Goal: Communication & Community: Ask a question

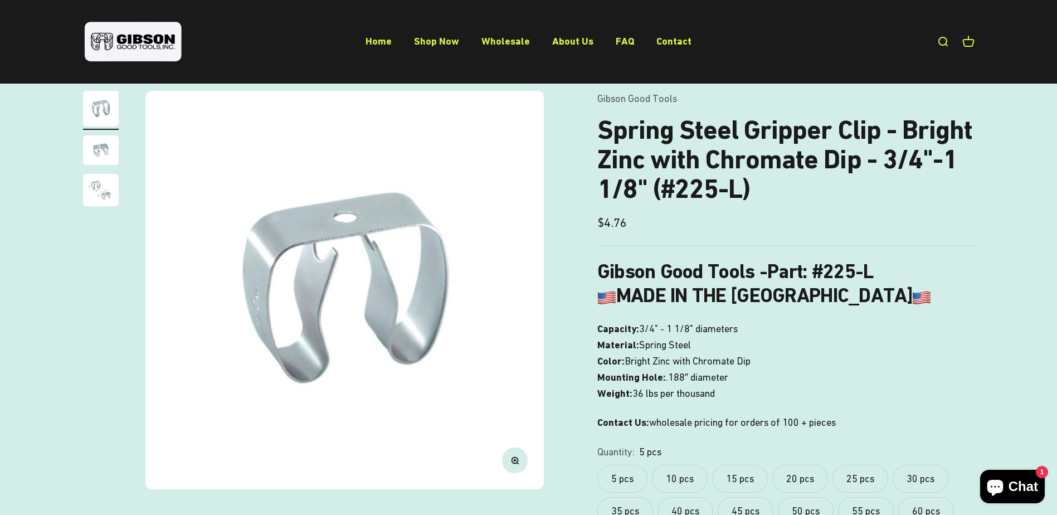
scroll to position [56, 0]
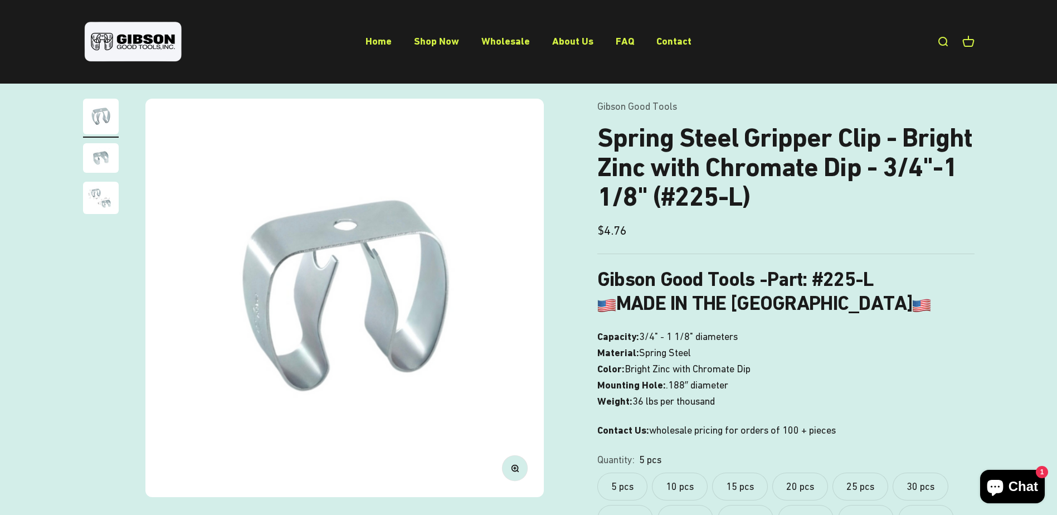
click at [676, 488] on label "10 pcs" at bounding box center [680, 486] width 56 height 28
click at [629, 486] on label "5 pcs" at bounding box center [622, 486] width 50 height 28
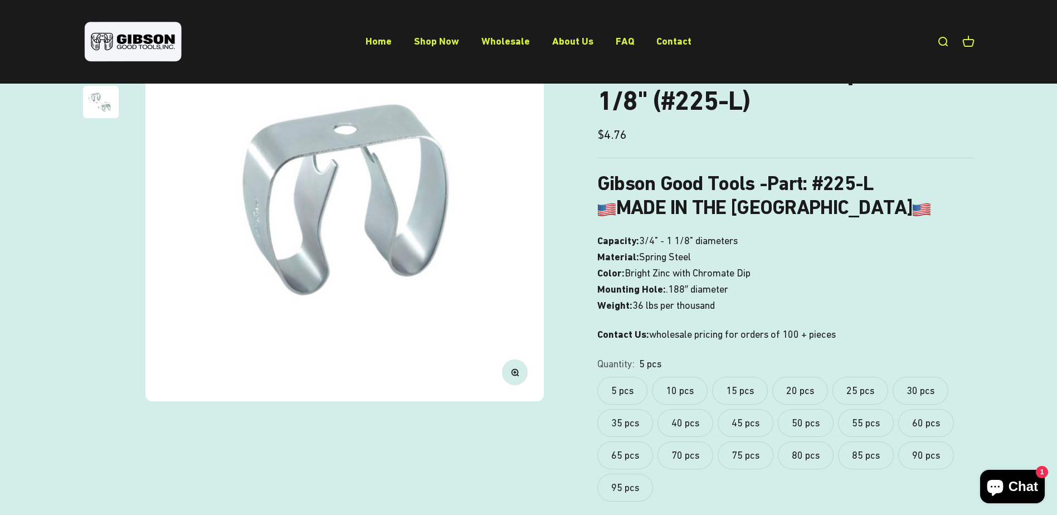
scroll to position [167, 0]
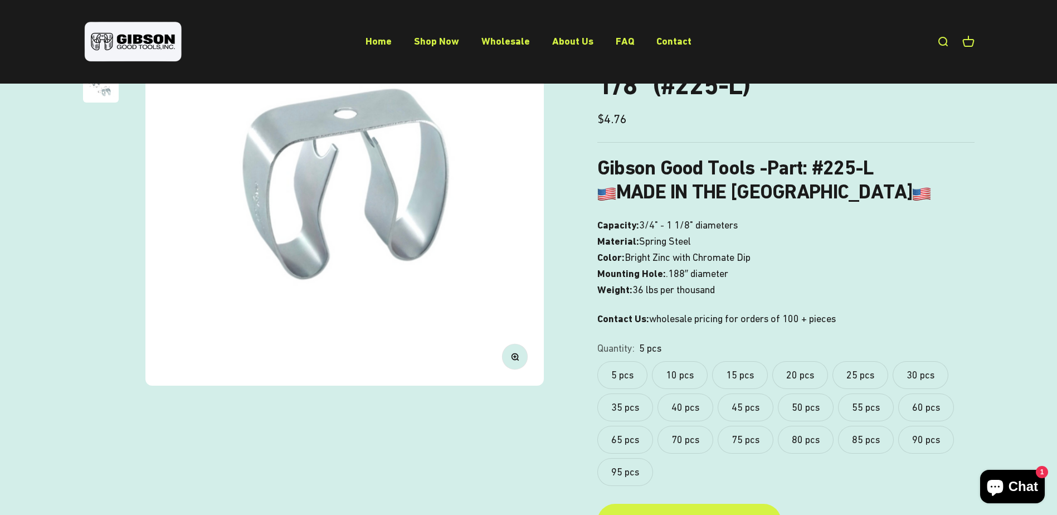
click at [743, 373] on label "15 pcs" at bounding box center [740, 375] width 56 height 28
click at [629, 378] on label "5 pcs" at bounding box center [622, 375] width 50 height 28
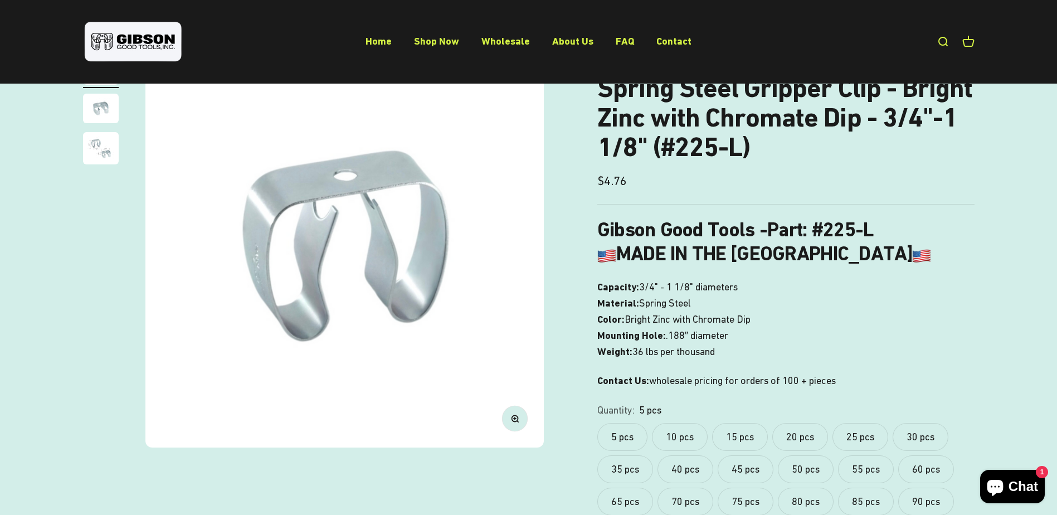
scroll to position [167, 0]
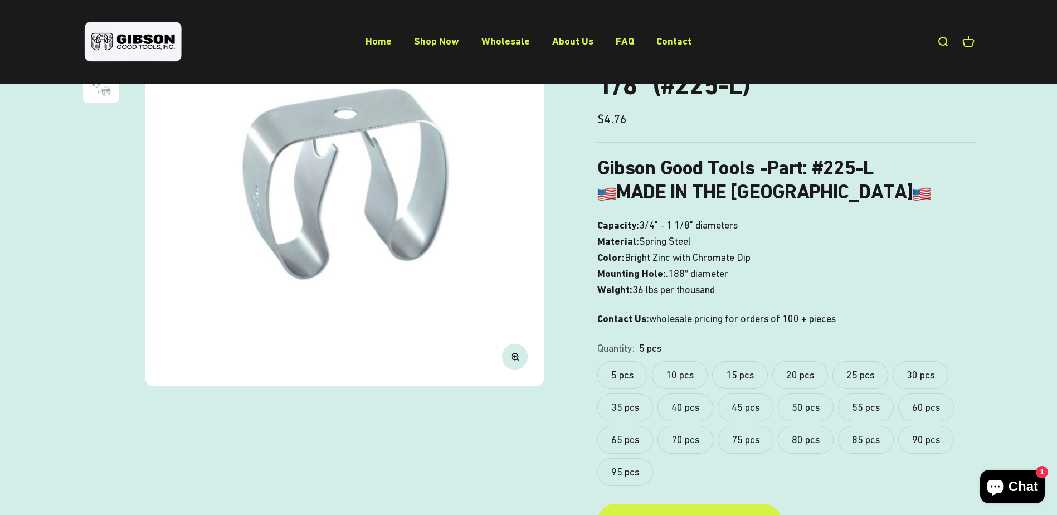
click at [803, 380] on label "20 pcs" at bounding box center [800, 375] width 56 height 28
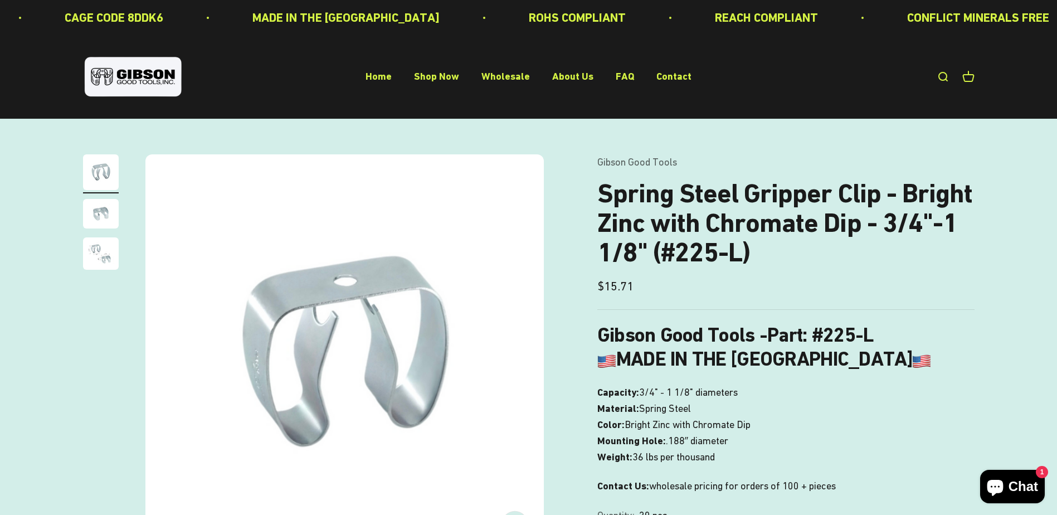
click at [447, 336] on img at bounding box center [344, 353] width 398 height 398
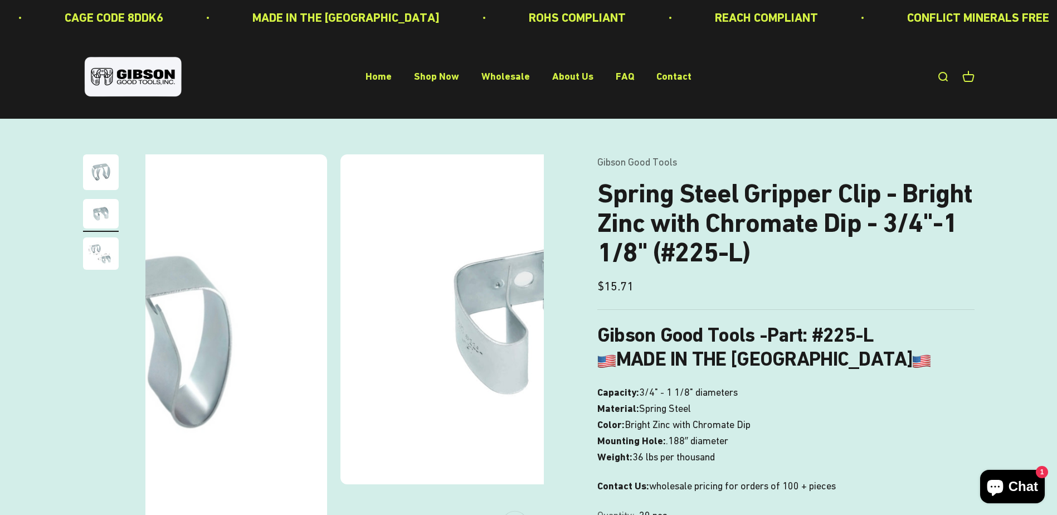
scroll to position [0, 412]
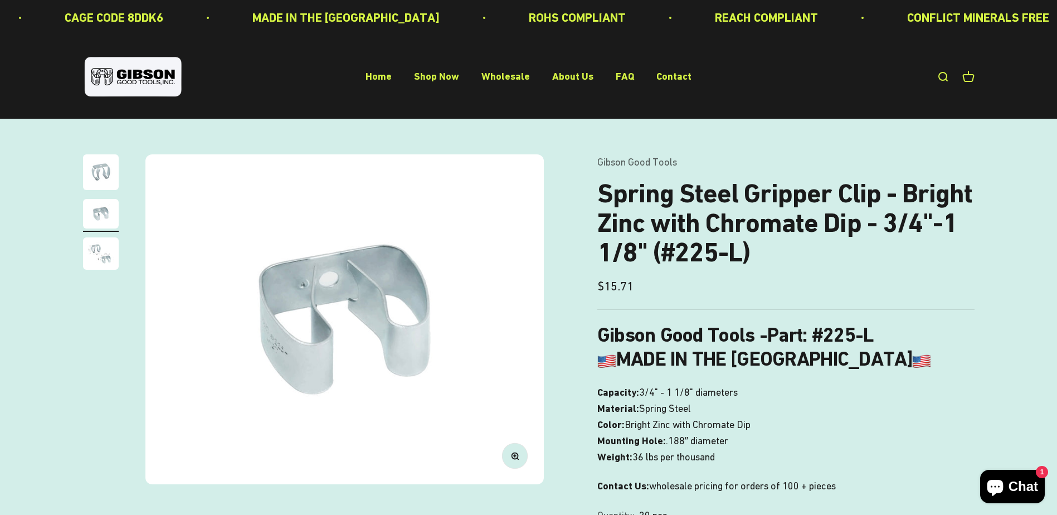
click at [447, 336] on img at bounding box center [344, 319] width 398 height 330
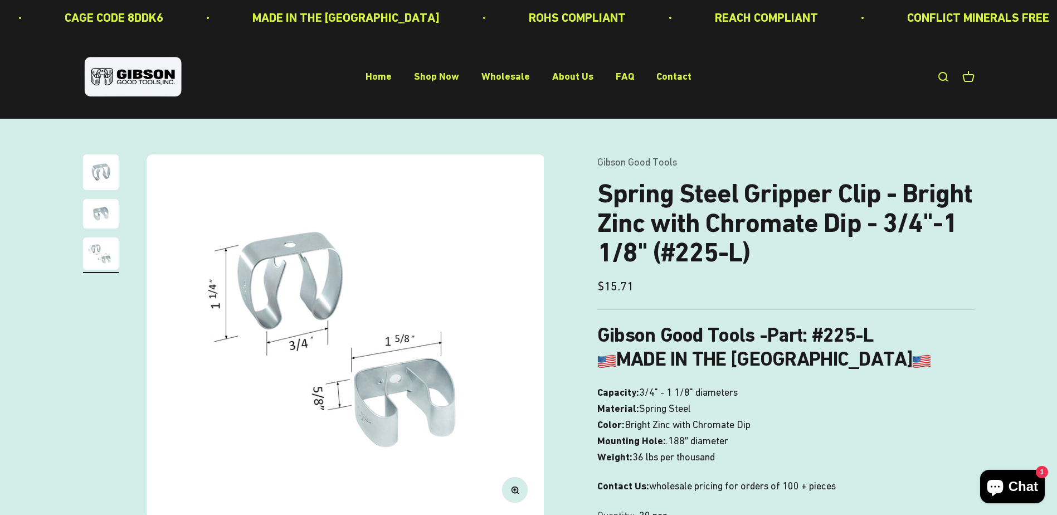
scroll to position [0, 823]
click at [447, 336] on img at bounding box center [344, 336] width 398 height 364
click at [435, 348] on img at bounding box center [344, 336] width 398 height 364
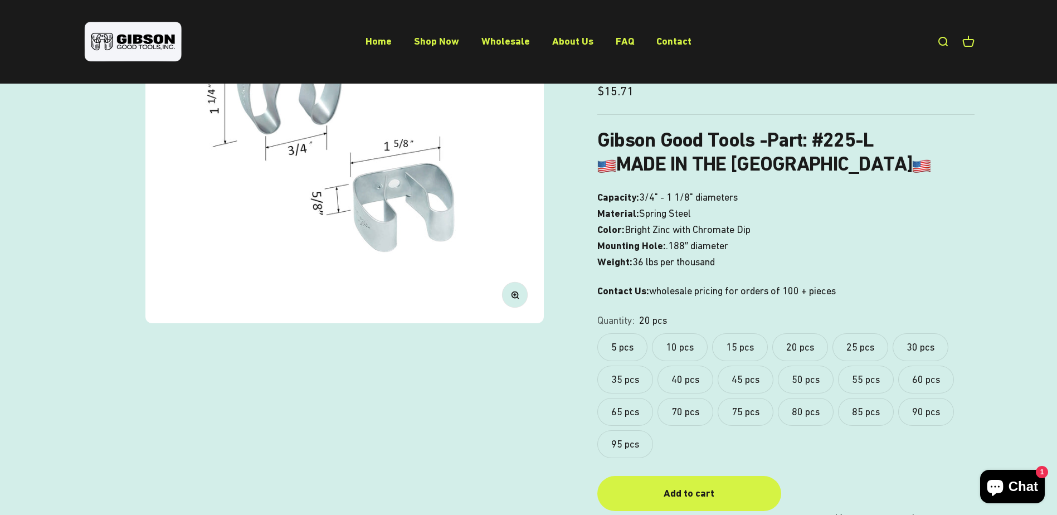
scroll to position [223, 0]
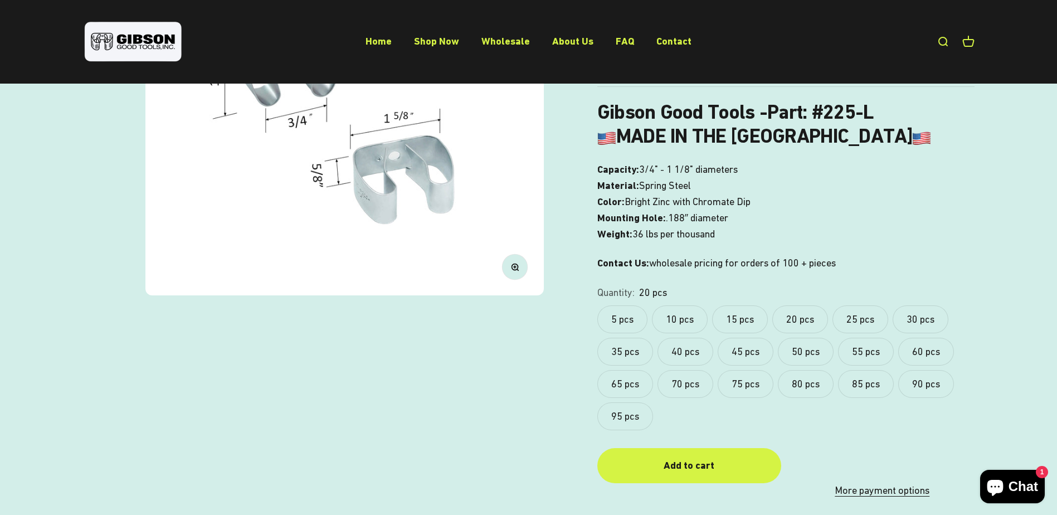
click at [636, 419] on label "95 pcs" at bounding box center [625, 416] width 56 height 28
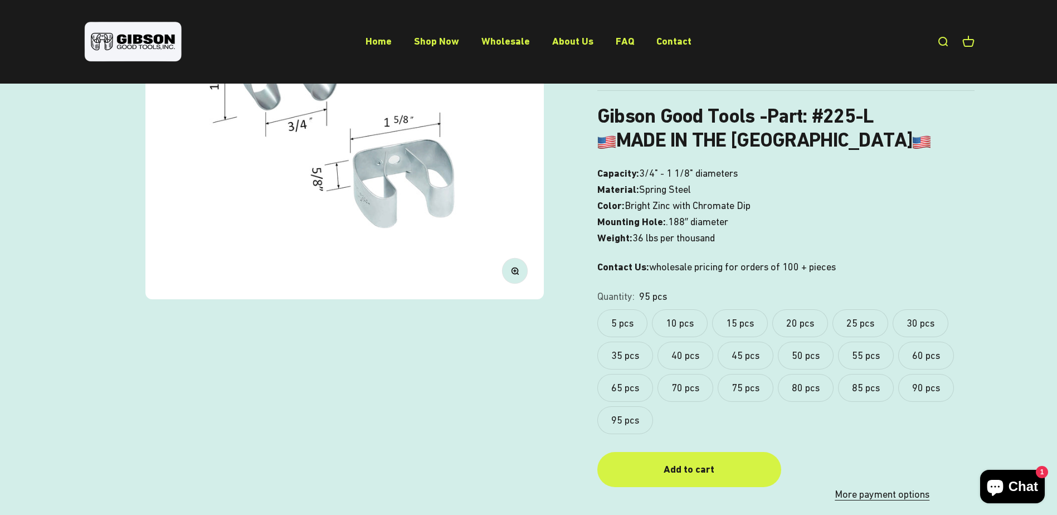
scroll to position [223, 0]
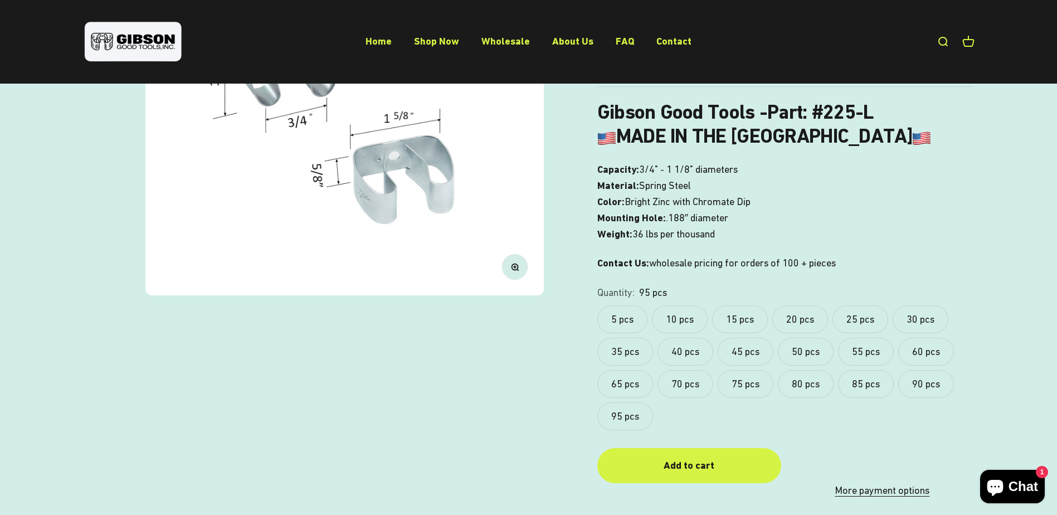
click at [664, 431] on safe-sticky "Gibson Good Tools Spring Steel Gripper Clip - Bright Zinc with Chromate Dip - 3…" at bounding box center [785, 214] width 377 height 567
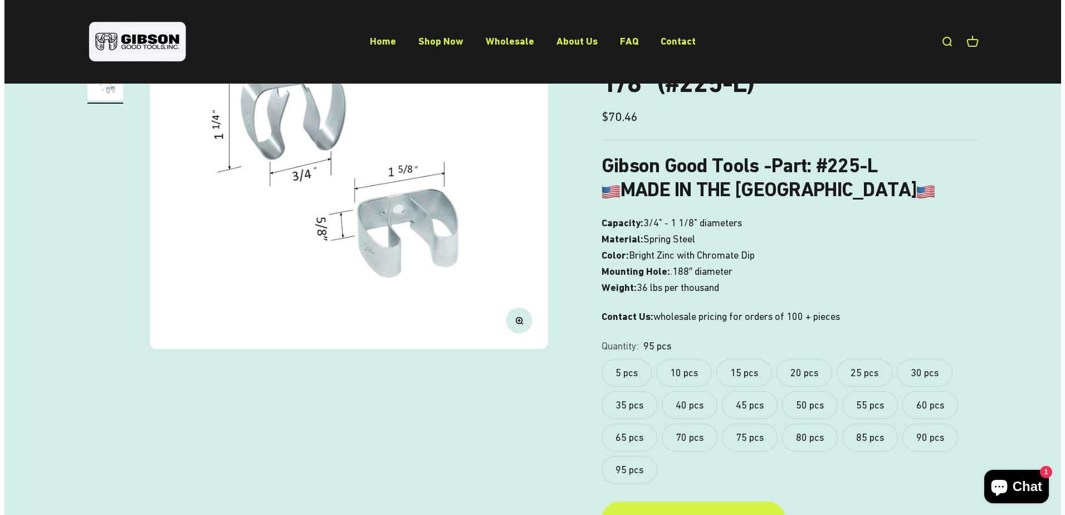
scroll to position [390, 0]
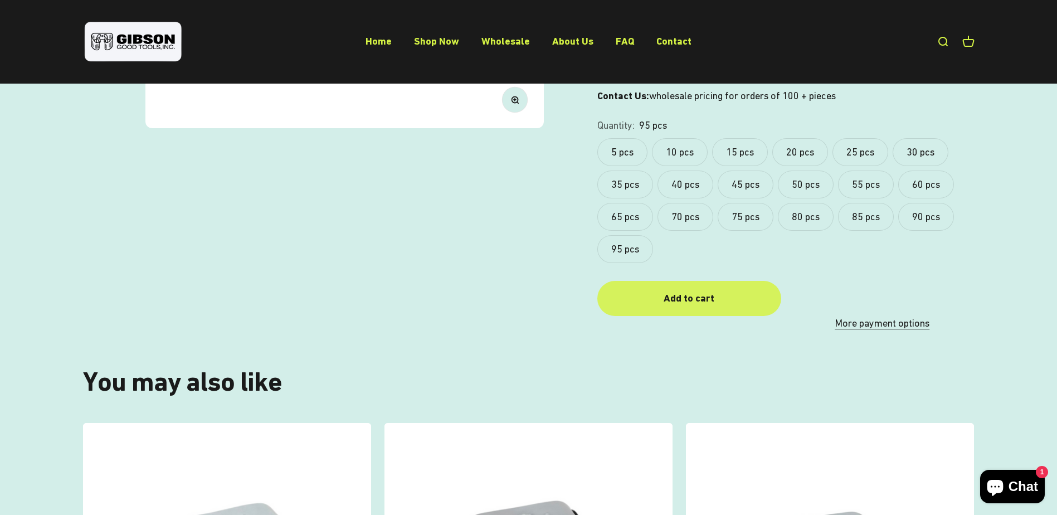
click at [708, 294] on div "Add to cart" at bounding box center [688, 298] width 139 height 16
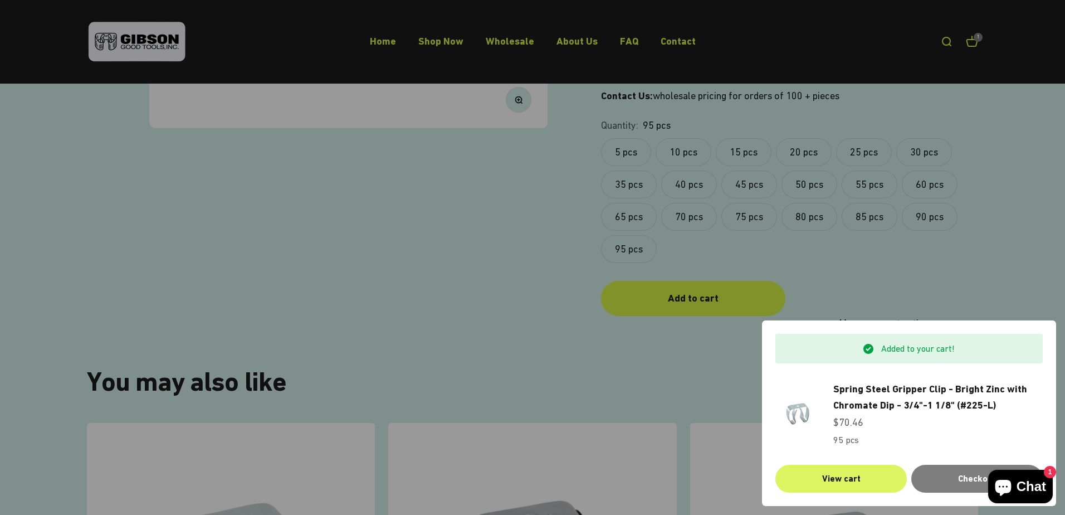
click at [868, 474] on link "View cart" at bounding box center [840, 479] width 131 height 28
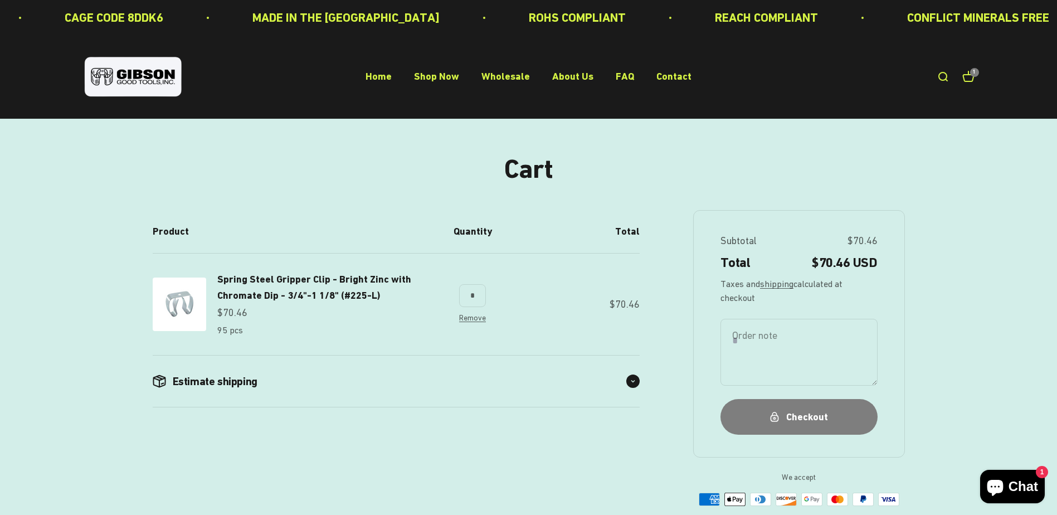
click at [632, 387] on span at bounding box center [632, 380] width 13 height 13
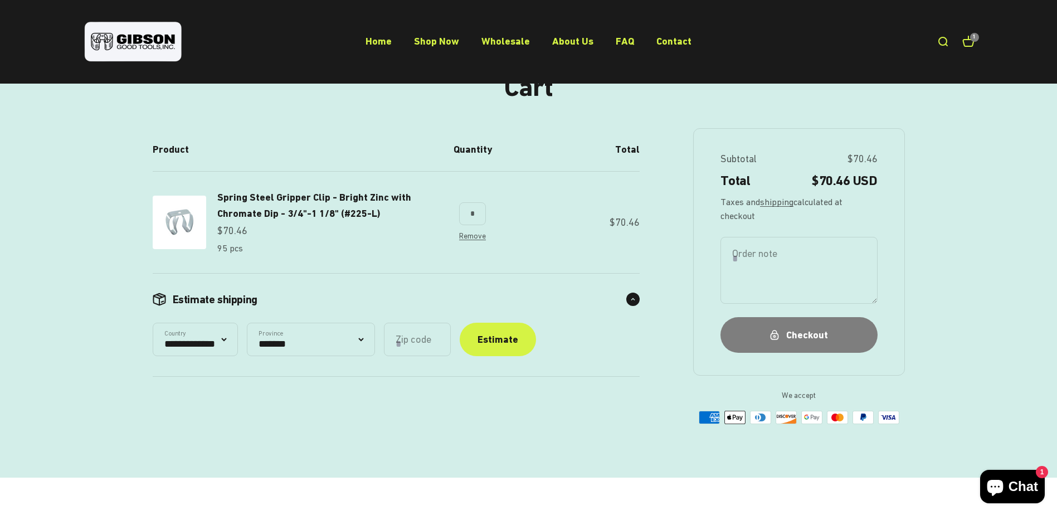
scroll to position [111, 0]
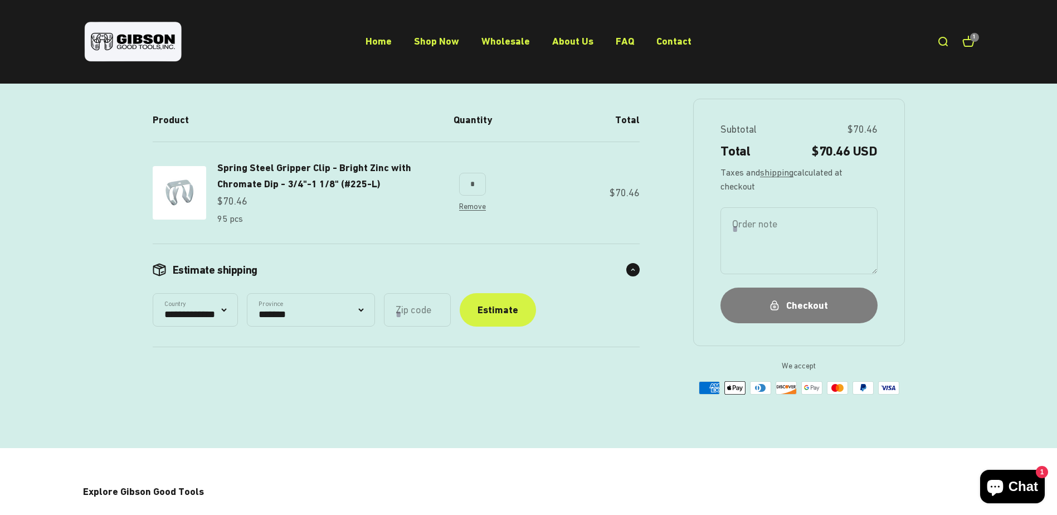
click at [375, 312] on select "**********" at bounding box center [311, 309] width 128 height 33
select select "**********"
click at [254, 293] on select "**********" at bounding box center [311, 309] width 128 height 33
click at [436, 320] on input "Zip code" at bounding box center [417, 309] width 67 height 33
type input "*****"
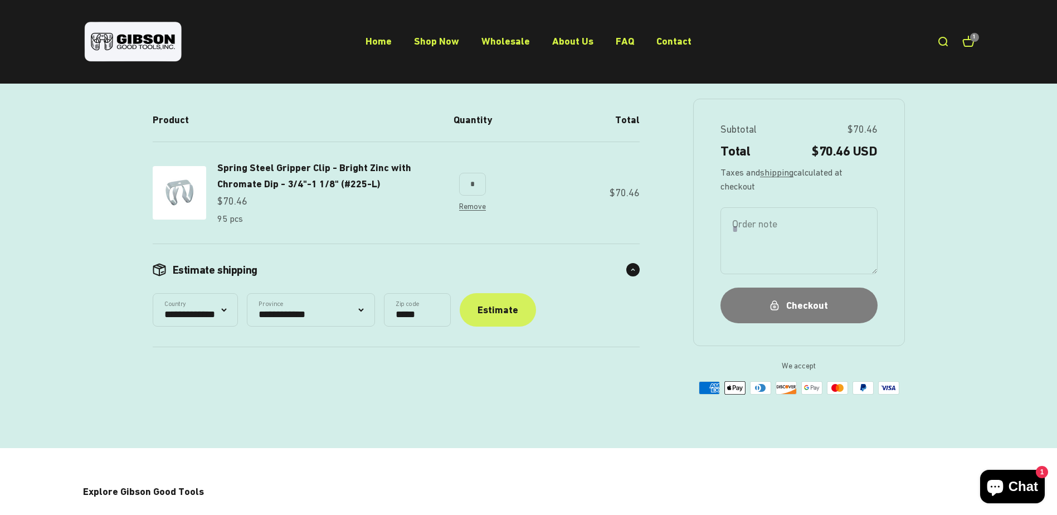
click at [516, 316] on div "Estimate" at bounding box center [497, 310] width 41 height 16
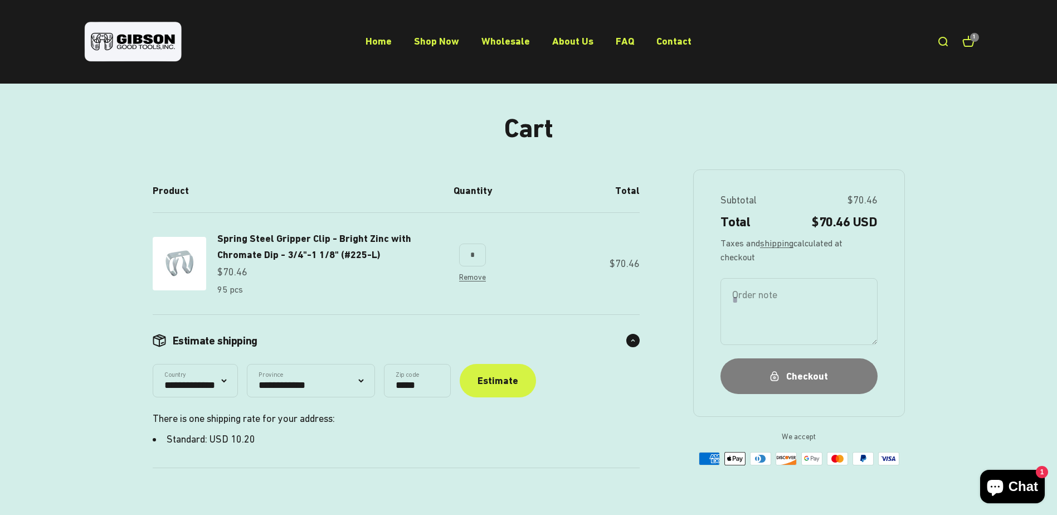
scroll to position [0, 0]
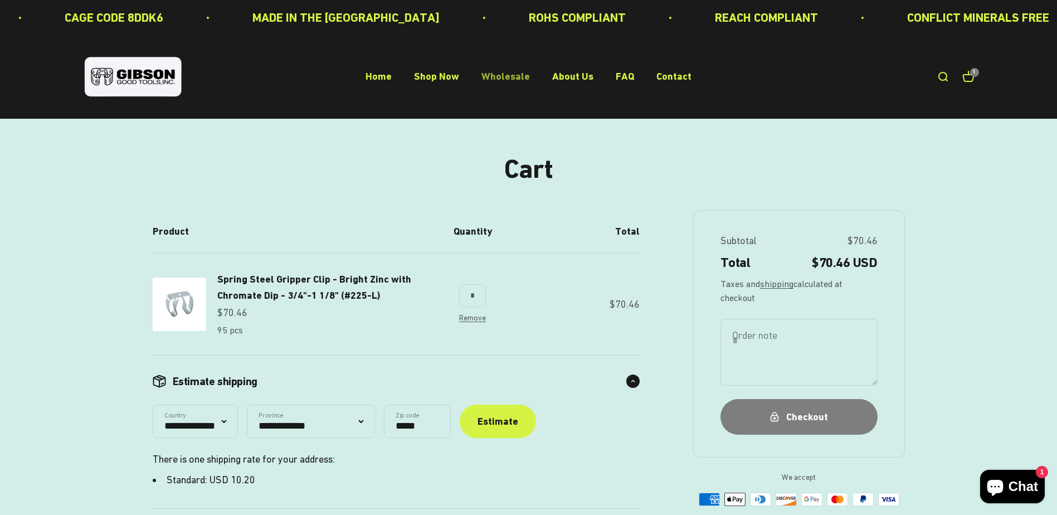
click at [514, 75] on link "Wholesale" at bounding box center [505, 77] width 48 height 12
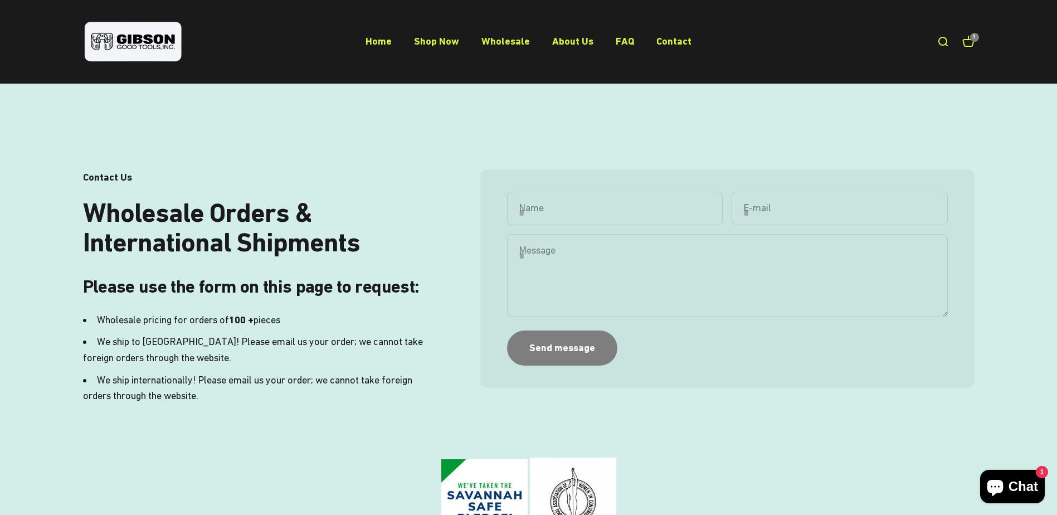
scroll to position [167, 0]
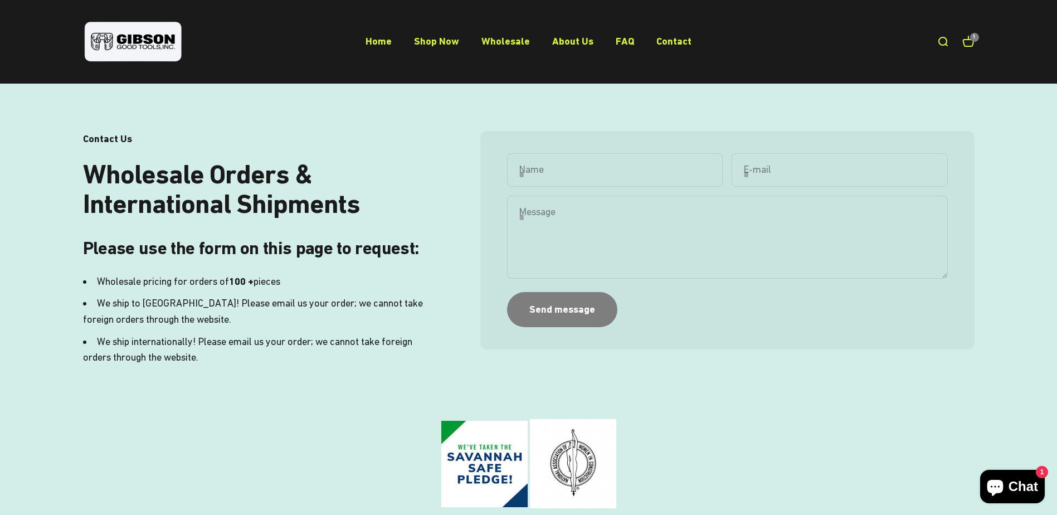
click at [576, 170] on input "Name" at bounding box center [615, 169] width 216 height 33
click at [507, 292] on button "Send message" at bounding box center [562, 309] width 110 height 35
type input "**********"
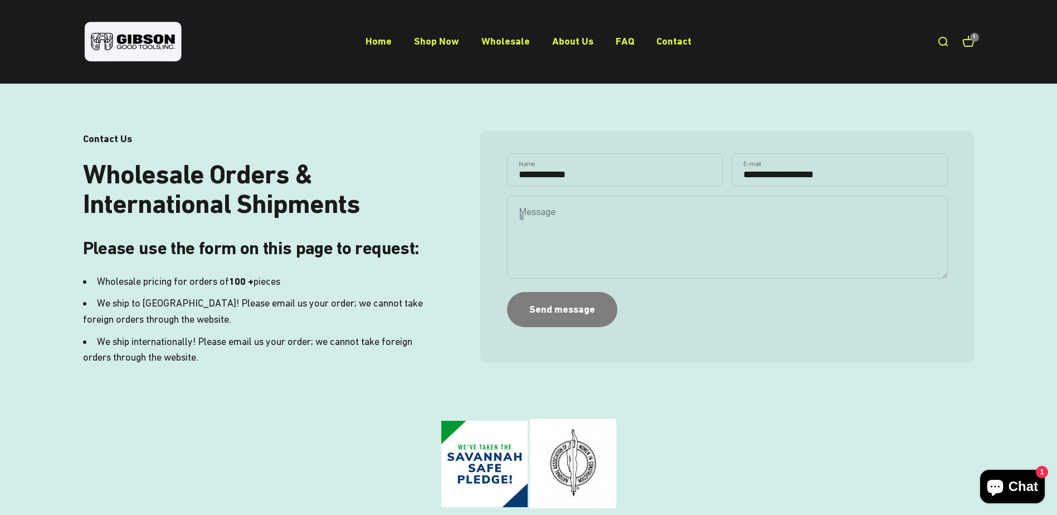
click at [507, 292] on button "Send message" at bounding box center [562, 309] width 110 height 35
paste textarea "******"
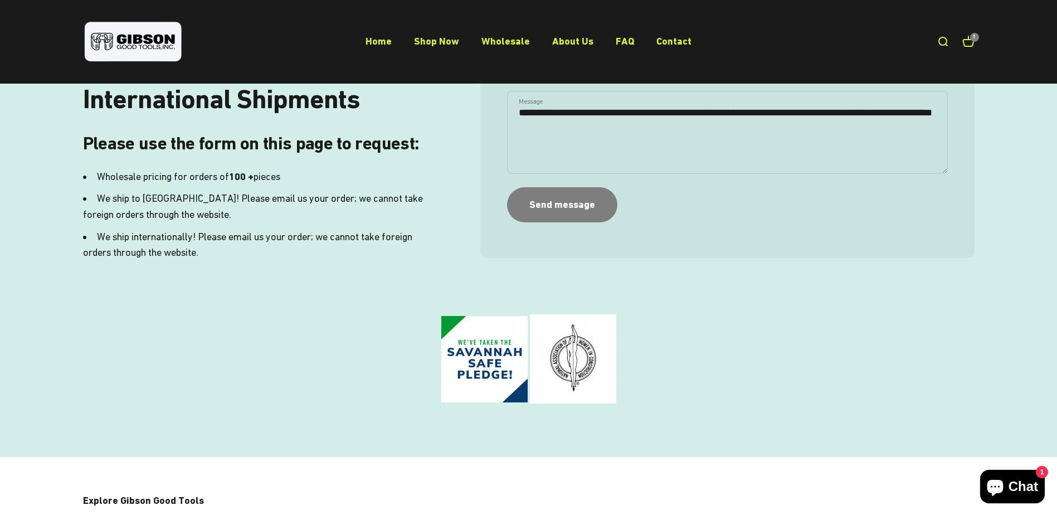
scroll to position [124, 0]
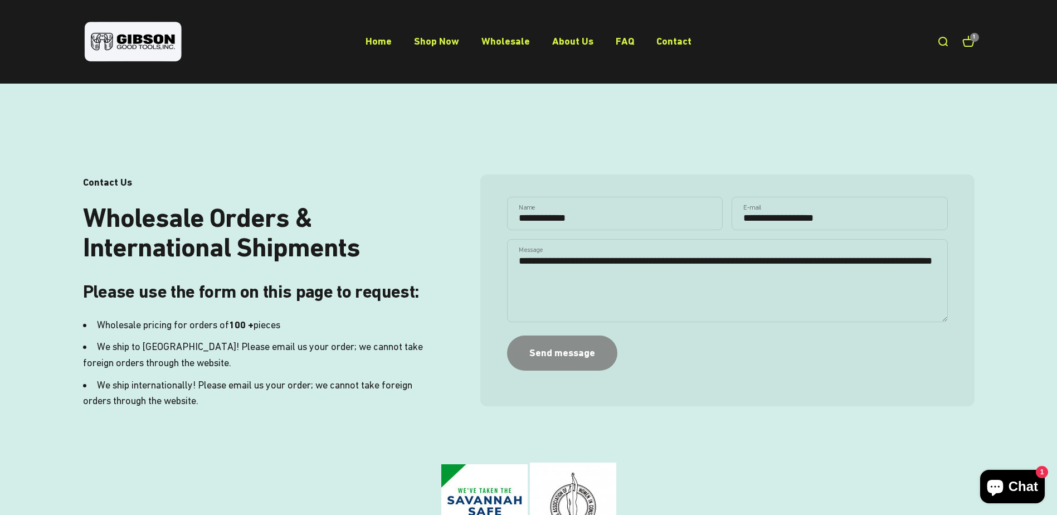
type textarea "**********"
click at [579, 364] on button "Send message" at bounding box center [562, 352] width 110 height 35
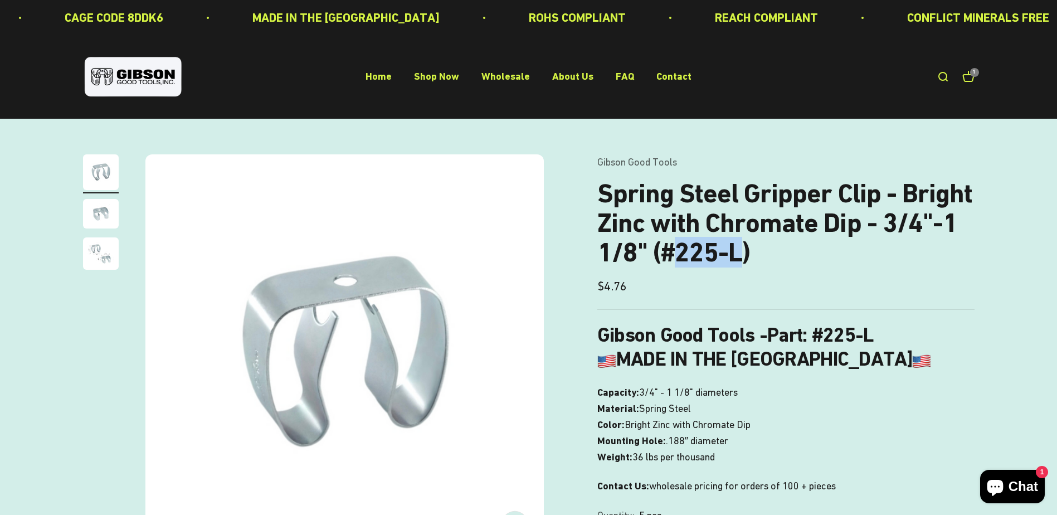
drag, startPoint x: 678, startPoint y: 251, endPoint x: 736, endPoint y: 255, distance: 57.5
click at [736, 255] on h1 "Spring Steel Gripper Clip - Bright Zinc with Chromate Dip - 3/4"-1 1/8" (#225-L)" at bounding box center [785, 223] width 377 height 88
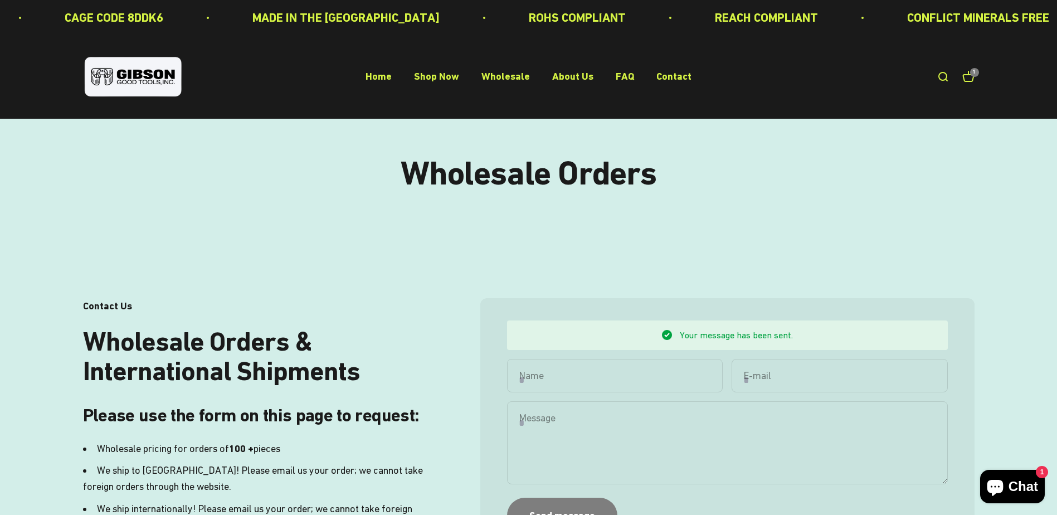
scroll to position [226, 0]
